Goal: Task Accomplishment & Management: Use online tool/utility

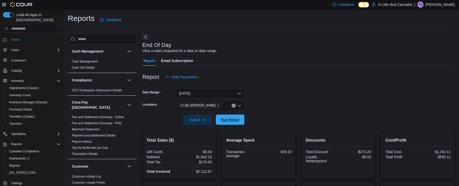
click at [228, 117] on span "Run Report" at bounding box center [230, 119] width 18 height 5
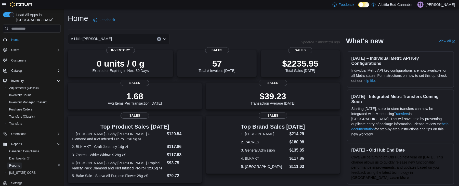
click at [11, 163] on span "Reports" at bounding box center [14, 165] width 11 height 4
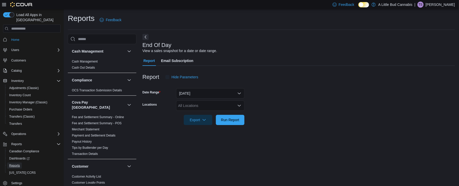
scroll to position [2, 0]
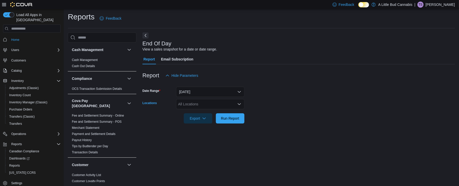
click at [220, 104] on div "All Locations" at bounding box center [210, 104] width 68 height 10
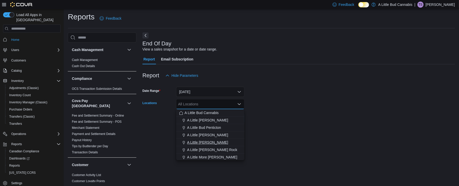
click at [213, 144] on span "A Little [PERSON_NAME]" at bounding box center [207, 142] width 41 height 5
click at [270, 135] on div "End Of Day View a sales snapshot for a date or date range. Report Email Subscri…" at bounding box center [298, 106] width 312 height 149
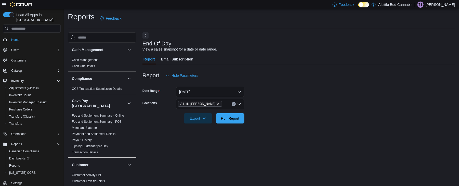
click at [226, 109] on div at bounding box center [298, 111] width 312 height 4
click at [226, 117] on span "Run Report" at bounding box center [230, 117] width 18 height 5
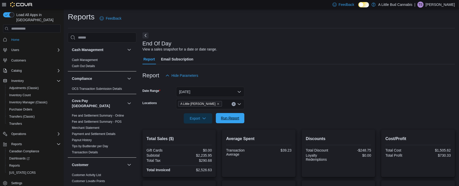
scroll to position [109, 0]
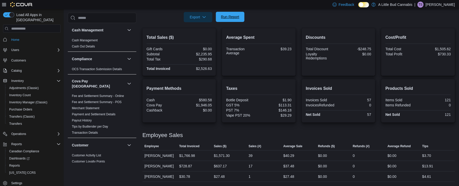
click at [234, 14] on span "Run Report" at bounding box center [230, 16] width 18 height 5
click at [30, 100] on span "Inventory Manager (Classic)" at bounding box center [28, 102] width 38 height 4
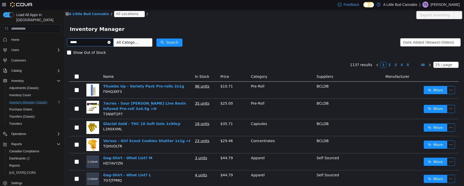
type input "*****"
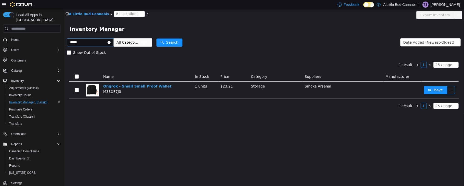
click at [110, 42] on icon "icon: close-circle" at bounding box center [108, 42] width 3 height 3
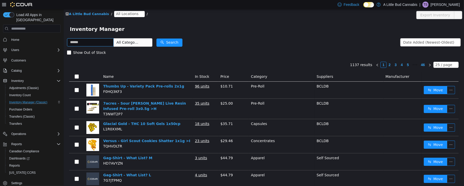
click at [313, 49] on div "Show Out of Stock" at bounding box center [263, 52] width 393 height 10
click at [10, 163] on span "Reports" at bounding box center [14, 165] width 11 height 4
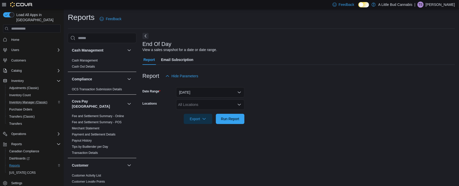
scroll to position [2, 0]
click at [229, 100] on div "All Locations" at bounding box center [210, 104] width 68 height 10
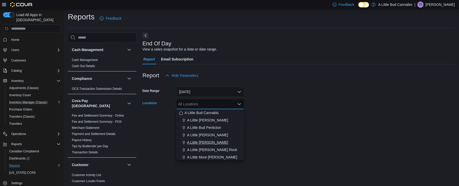
click at [203, 142] on span "A Little [PERSON_NAME]" at bounding box center [207, 142] width 41 height 5
click at [265, 133] on div "End Of Day View a sales snapshot for a date or date range. Report Email Subscri…" at bounding box center [298, 106] width 312 height 149
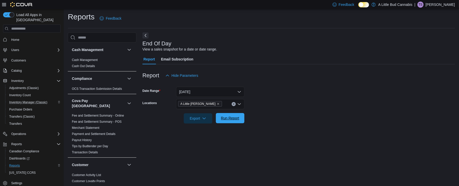
click at [234, 115] on span "Run Report" at bounding box center [230, 118] width 22 height 10
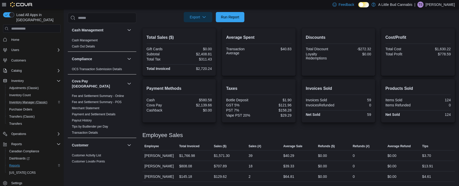
scroll to position [89, 0]
